Goal: Task Accomplishment & Management: Manage account settings

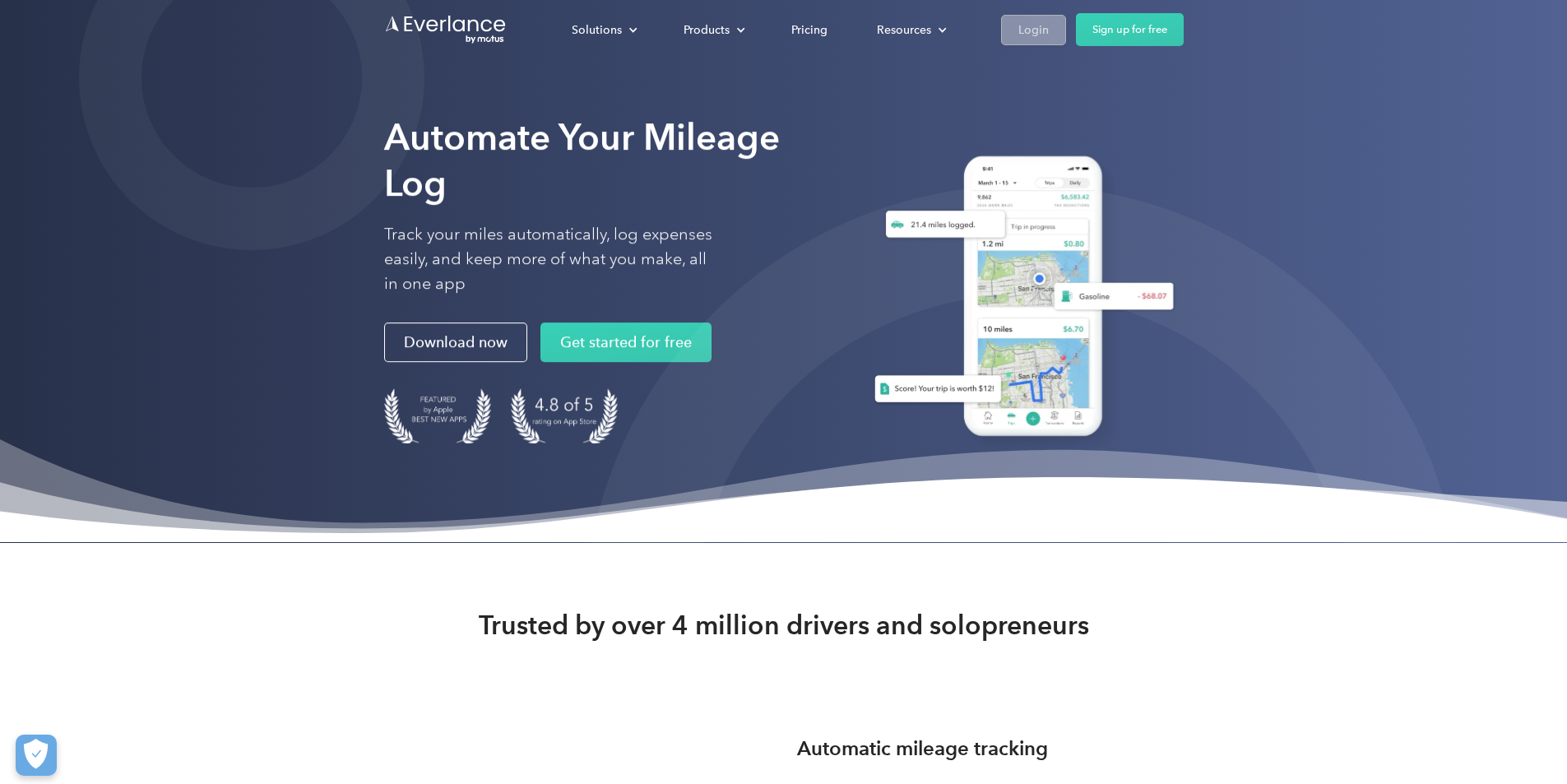
click at [1049, 31] on div "Login" at bounding box center [1033, 30] width 30 height 21
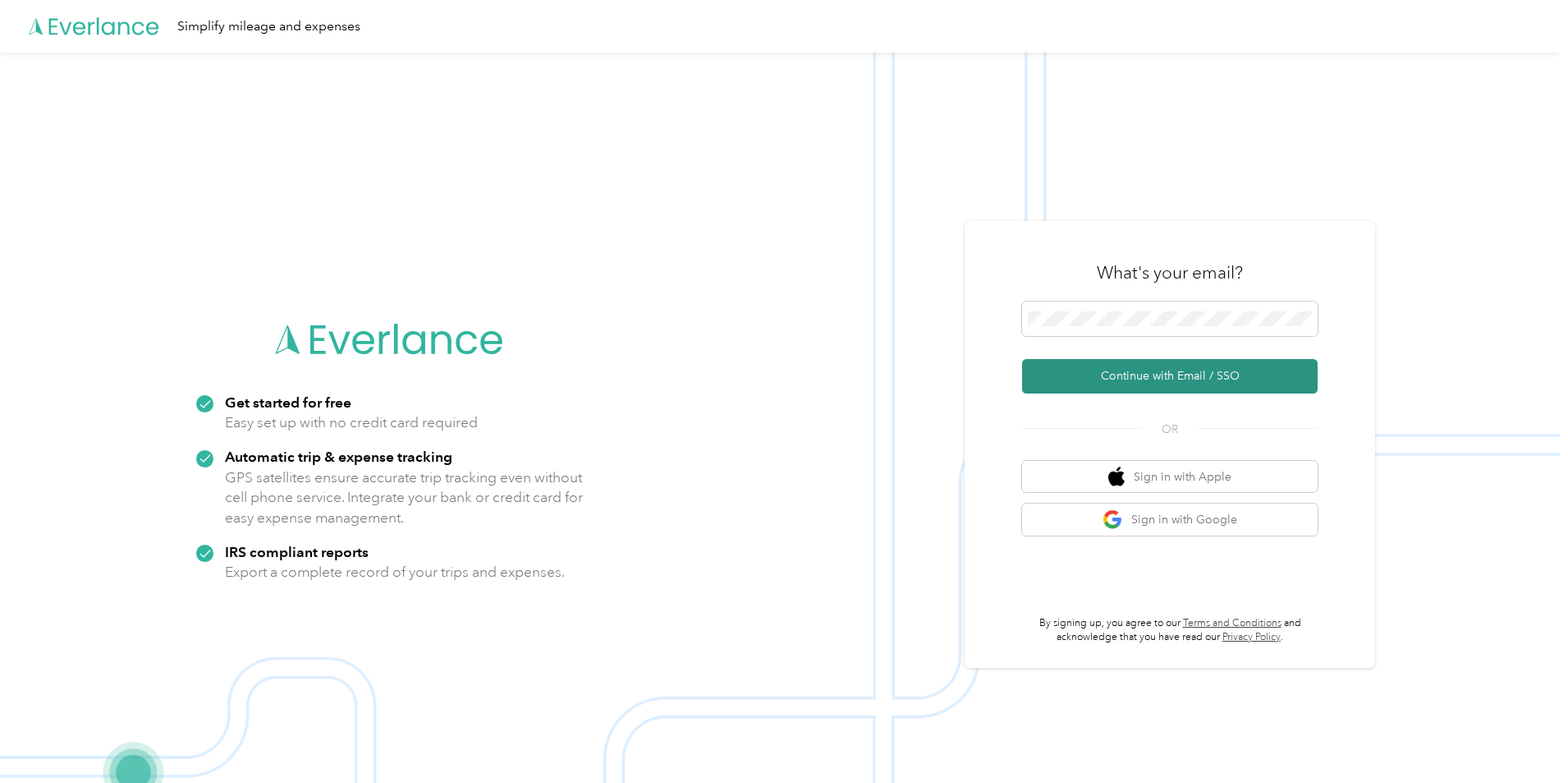
click at [1149, 382] on button "Continue with Email / SSO" at bounding box center [1170, 376] width 296 height 35
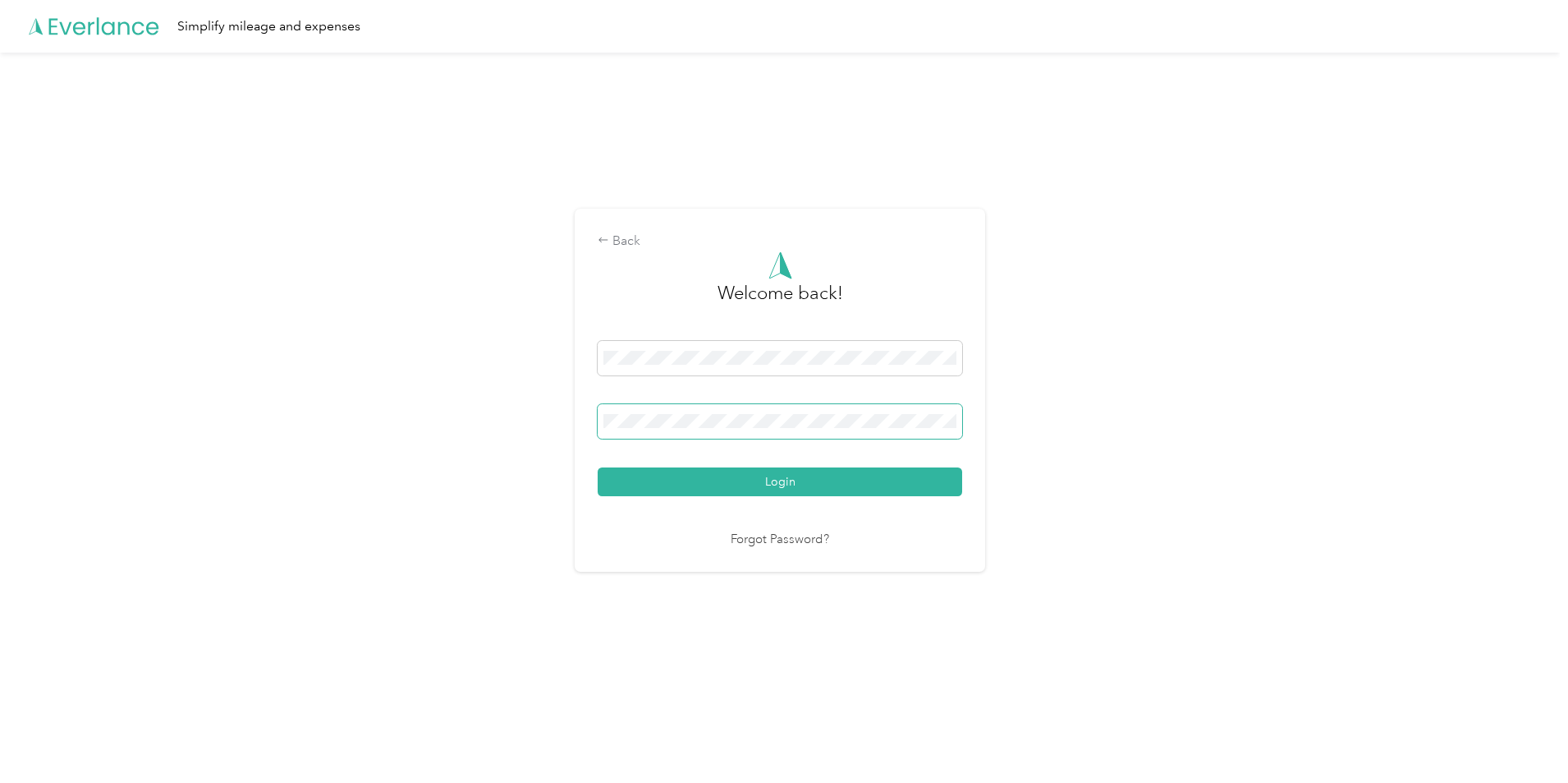
click at [680, 427] on span at bounding box center [779, 421] width 364 height 35
click at [598, 467] on button "Login" at bounding box center [779, 481] width 364 height 29
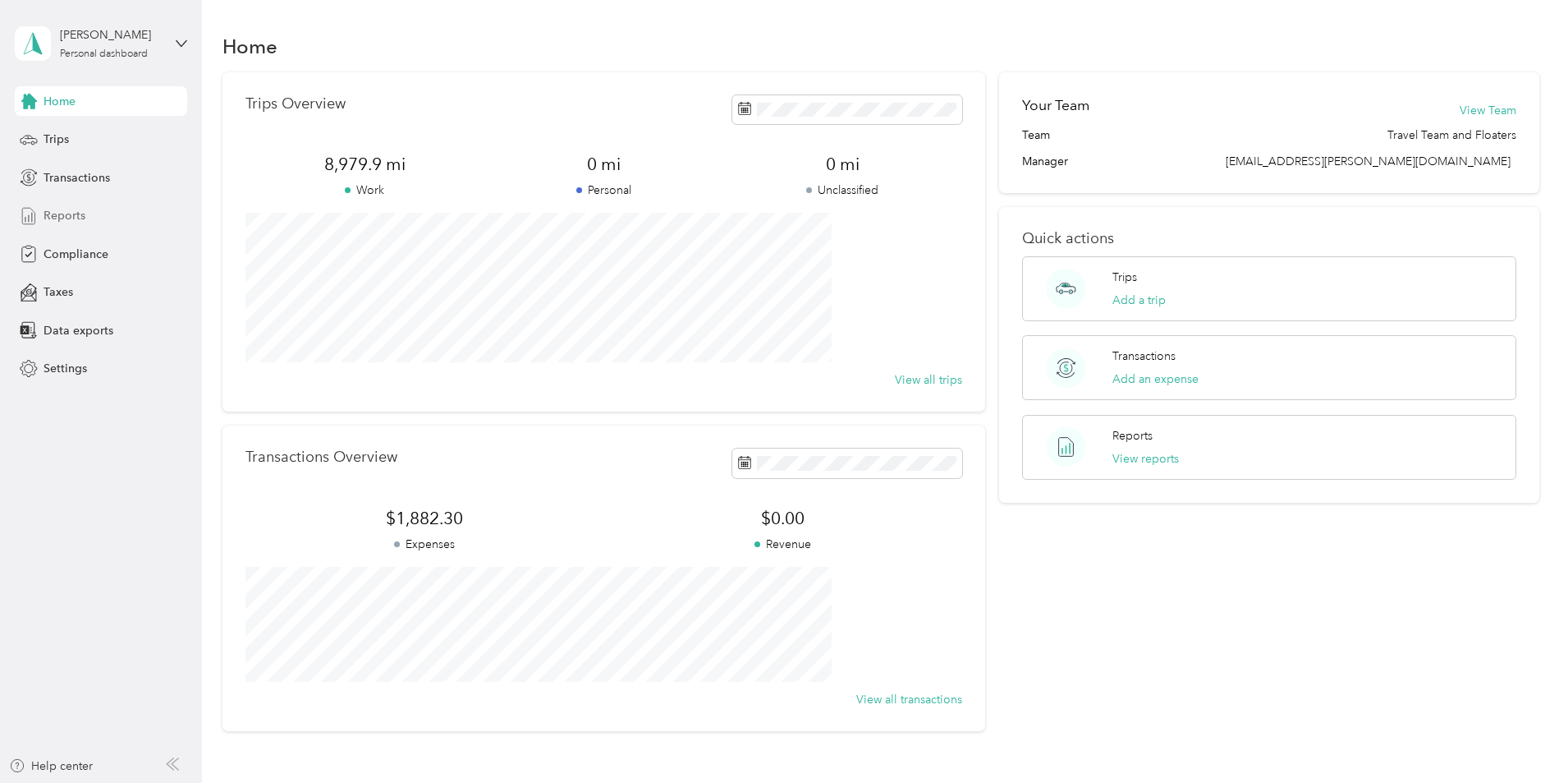
click at [60, 215] on span "Reports" at bounding box center [64, 215] width 42 height 17
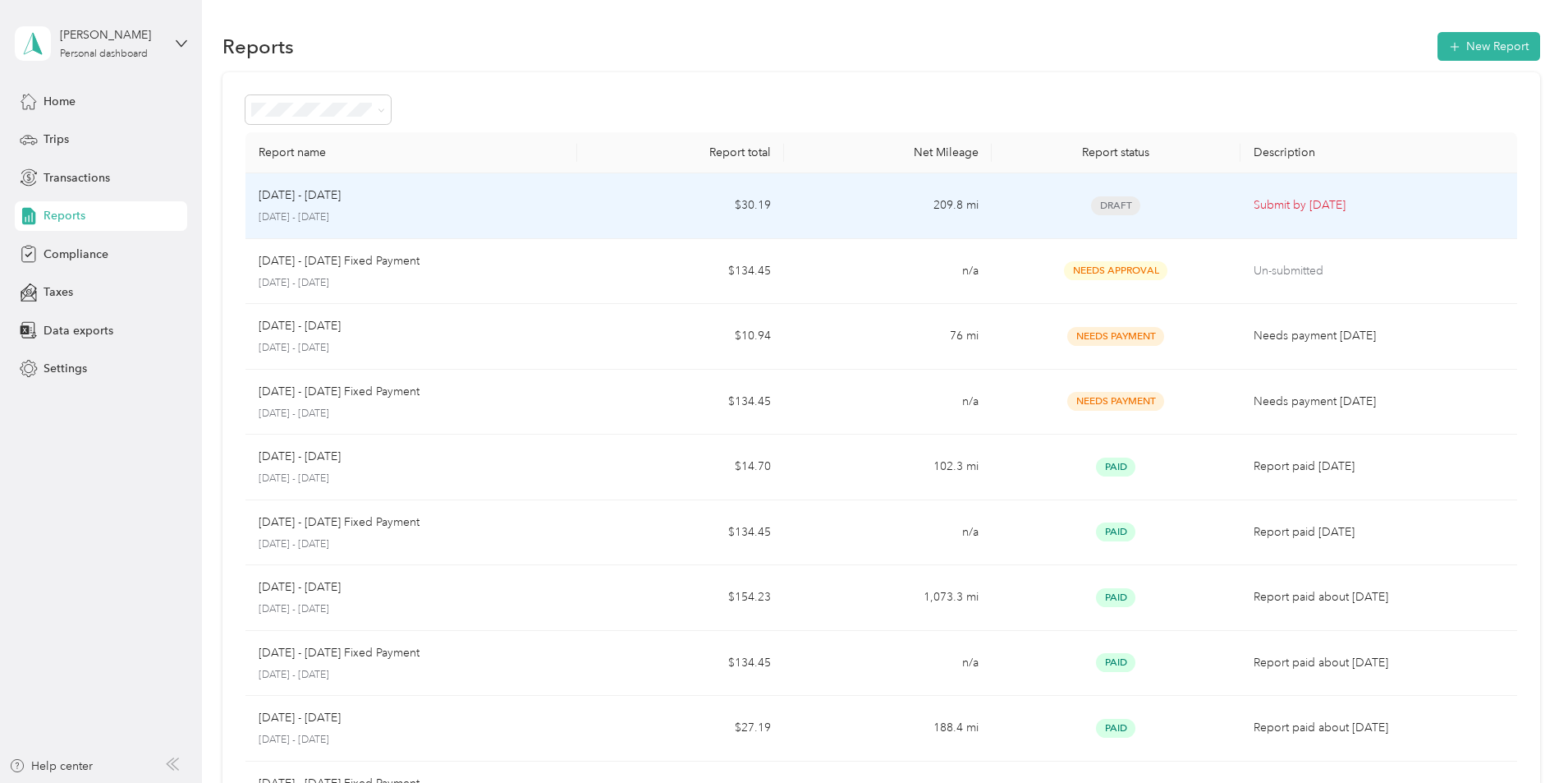
click at [833, 206] on td "209.8 mi" at bounding box center [887, 206] width 207 height 66
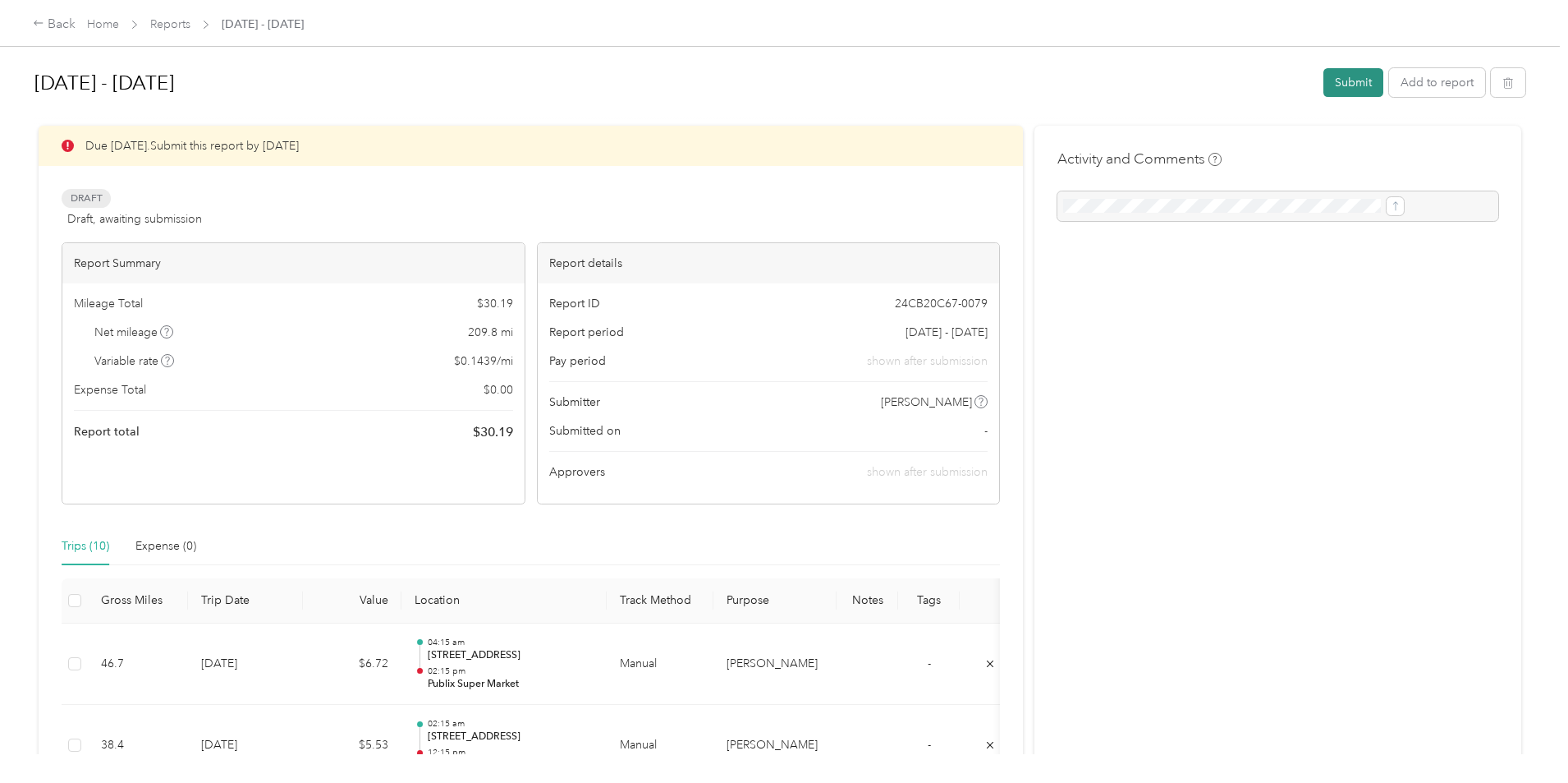
click at [1323, 77] on button "Submit" at bounding box center [1353, 82] width 60 height 29
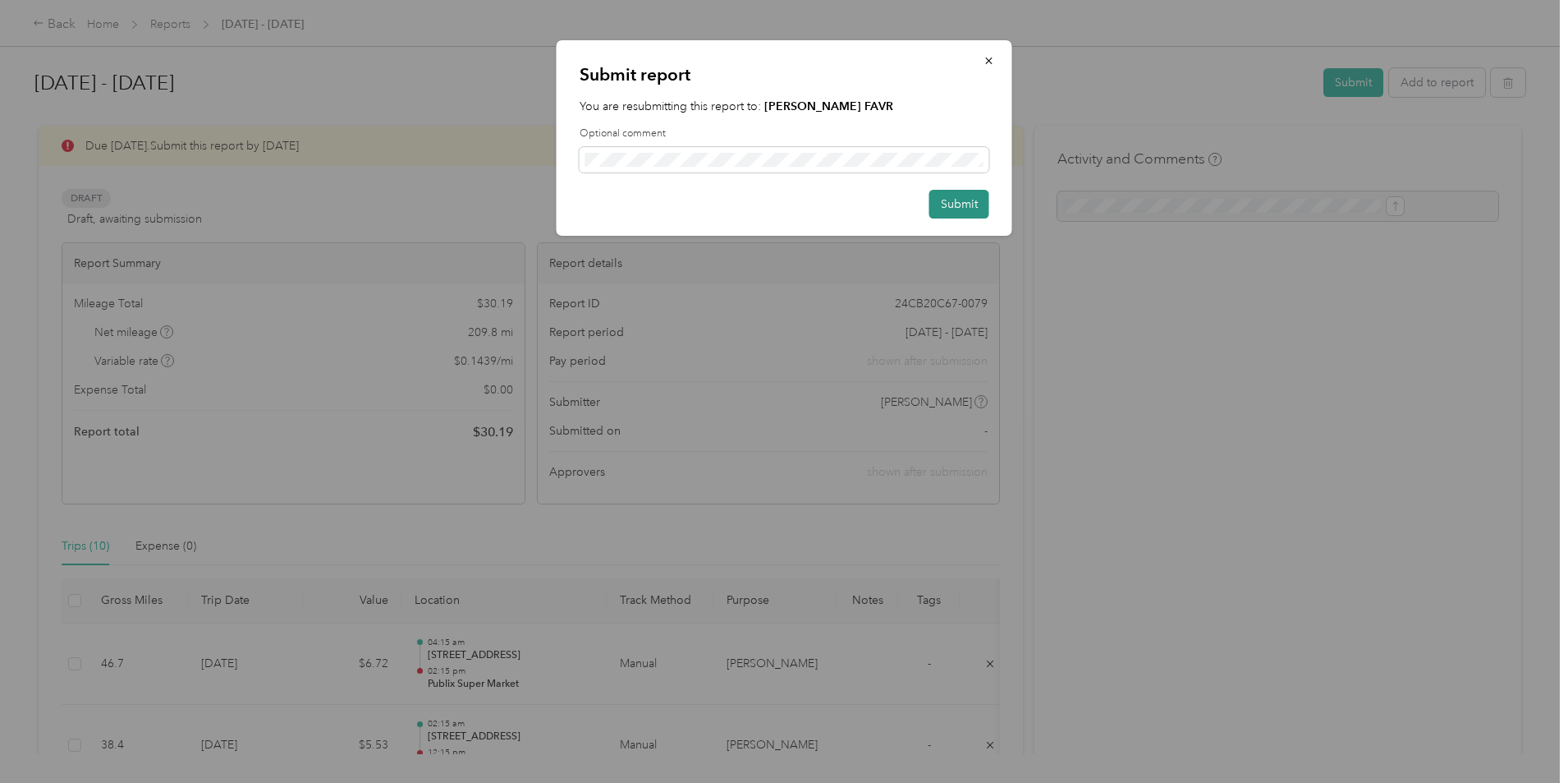
click at [963, 201] on button "Submit" at bounding box center [959, 203] width 60 height 29
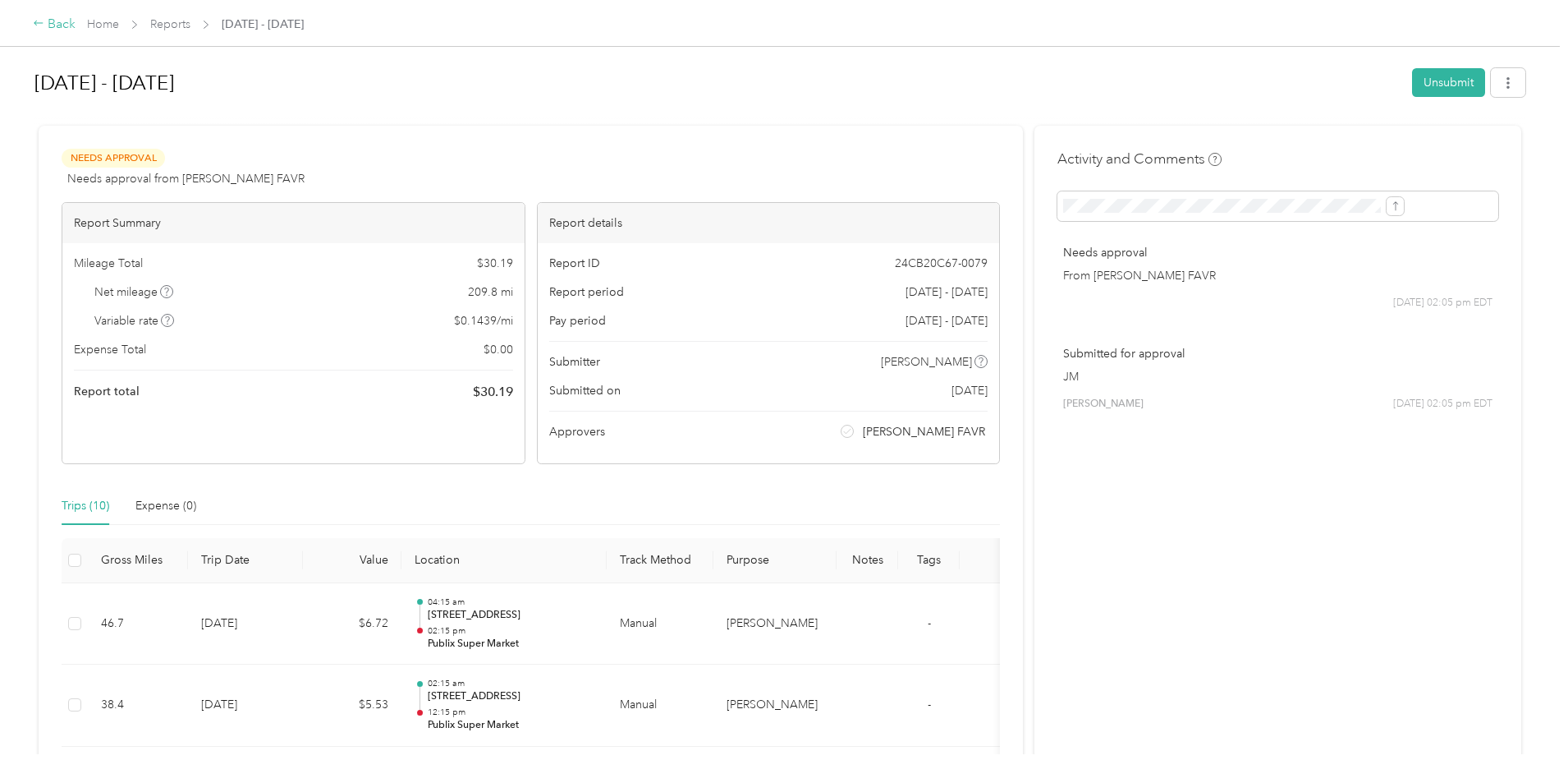
click at [75, 23] on div "Back" at bounding box center [54, 24] width 42 height 20
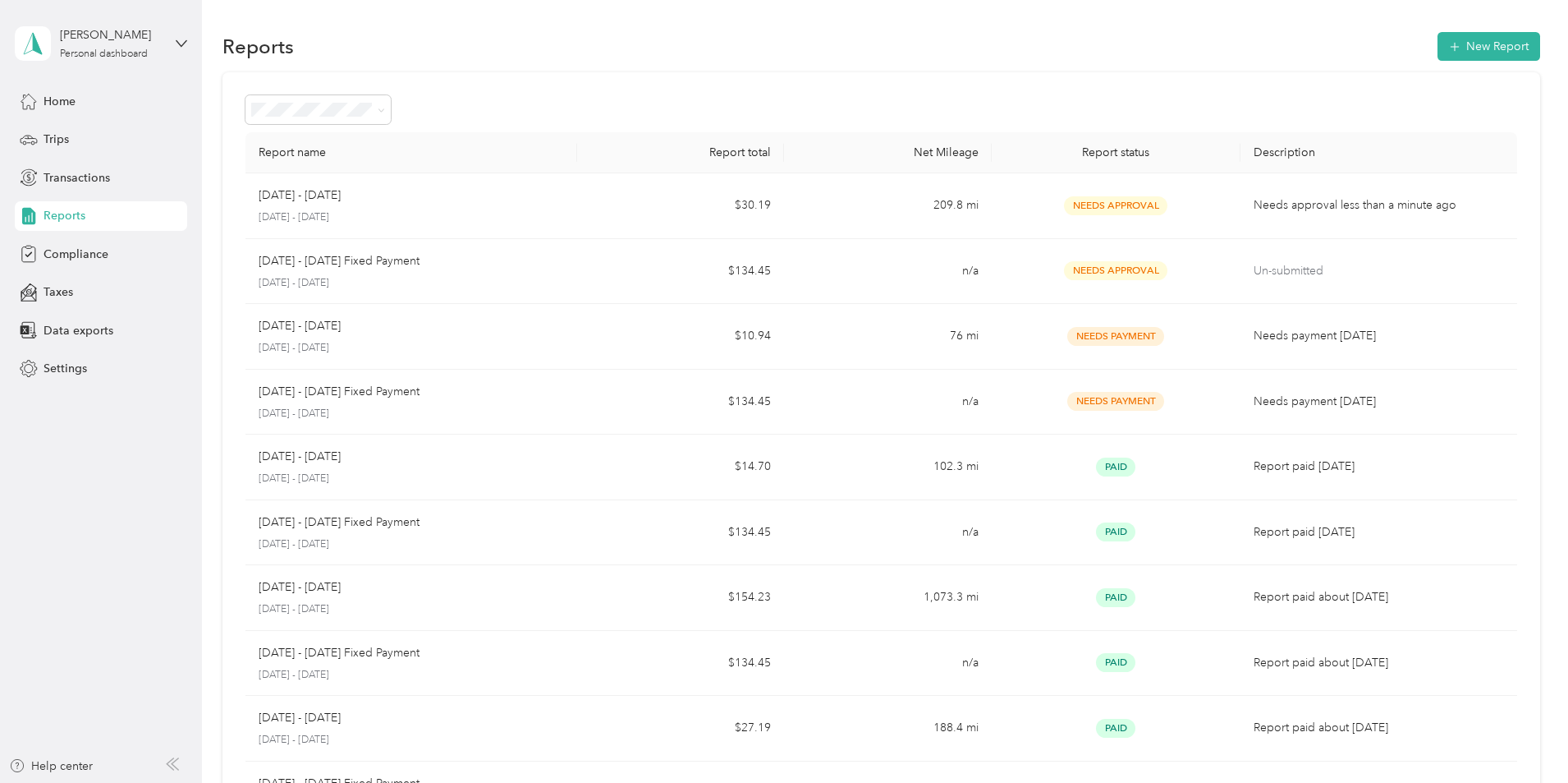
click at [170, 42] on div "James L. Mccullough Personal dashboard" at bounding box center [100, 43] width 172 height 57
click at [85, 134] on div "Log out" at bounding box center [61, 132] width 63 height 17
